Goal: Check status: Check status

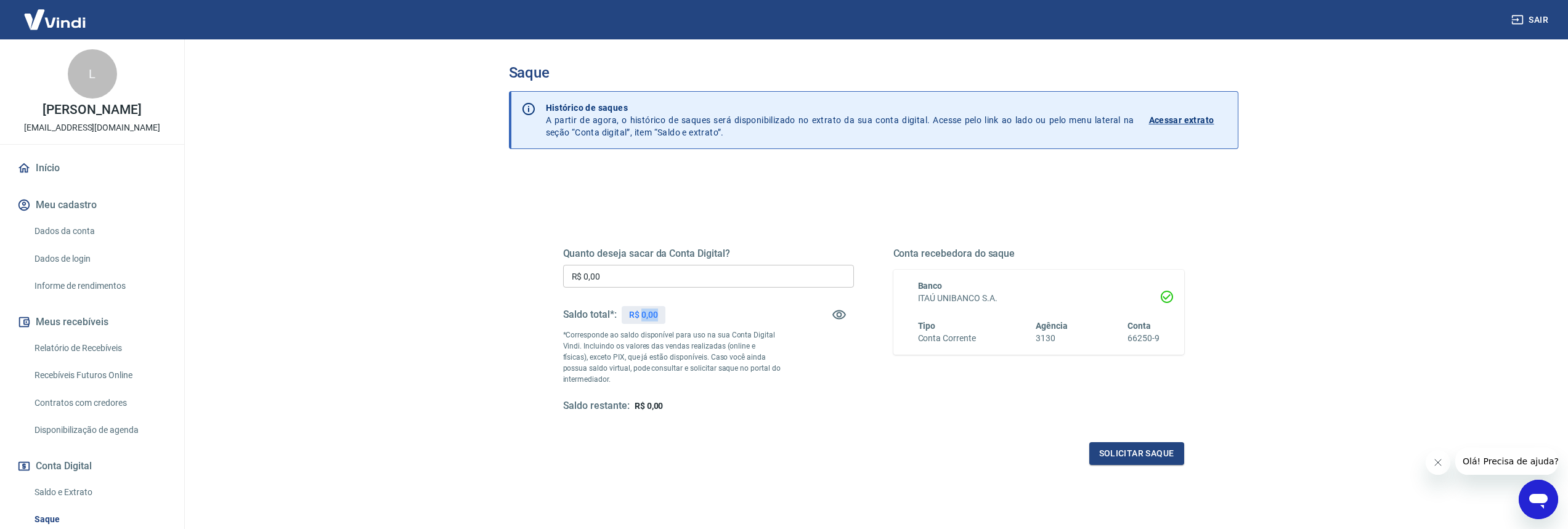
drag, startPoint x: 641, startPoint y: 314, endPoint x: 661, endPoint y: 312, distance: 20.1
click at [661, 312] on div "R$ 0,00" at bounding box center [643, 314] width 43 height 18
click at [686, 308] on div "Saldo total*: R$ 0,00" at bounding box center [709, 314] width 291 height 30
